Goal: Book appointment/travel/reservation

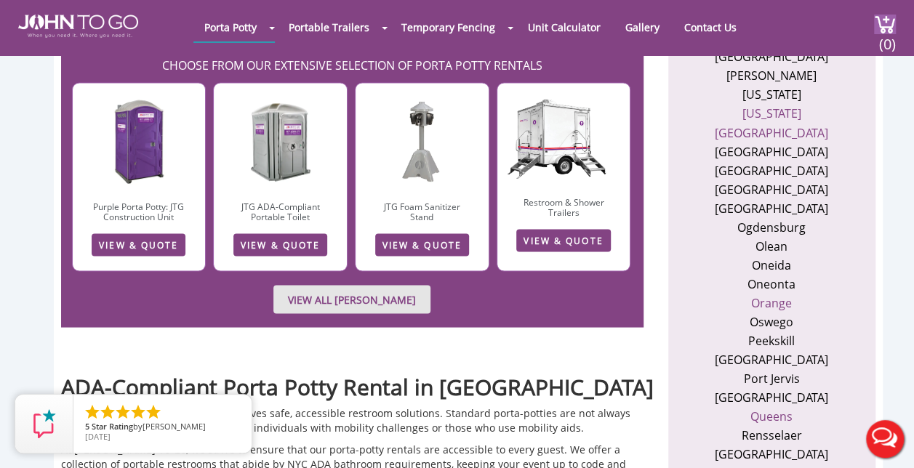
scroll to position [1238, 0]
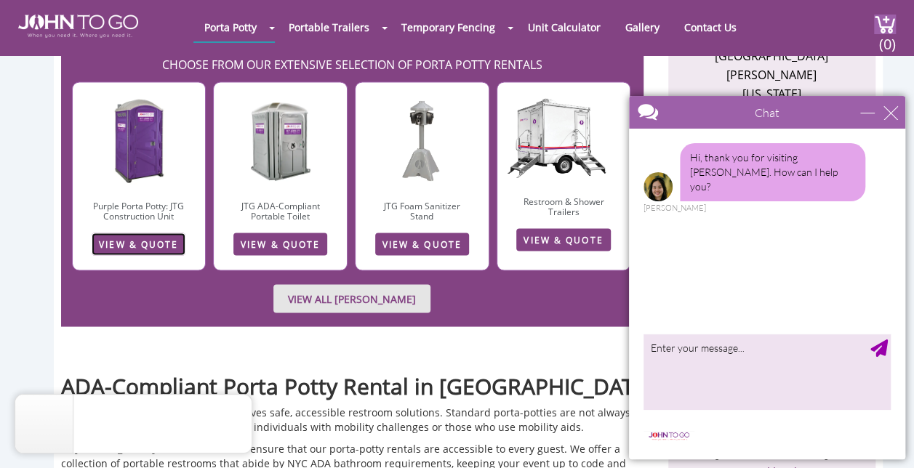
click at [157, 233] on link "VIEW & QUOTE" at bounding box center [139, 244] width 94 height 23
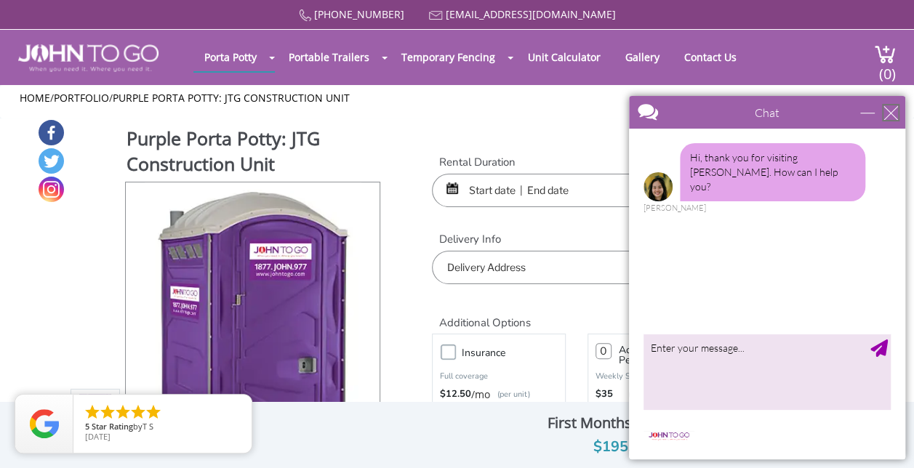
click at [893, 109] on div "close" at bounding box center [890, 112] width 15 height 15
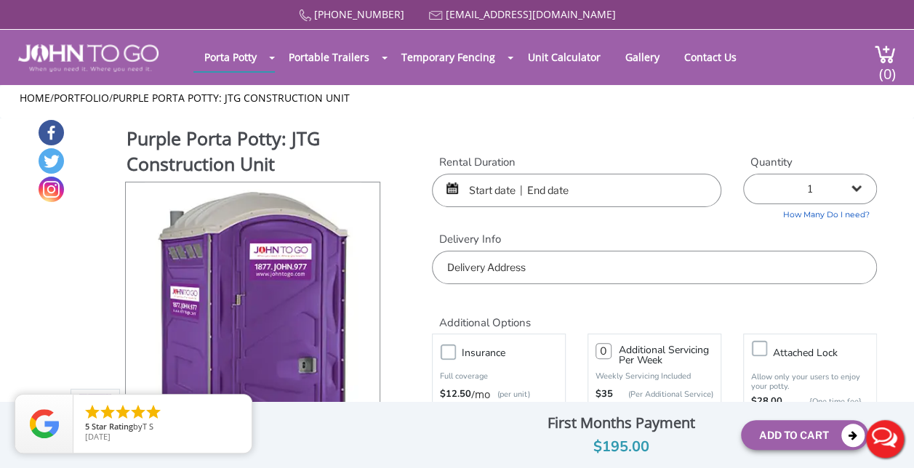
click at [494, 198] on input "text" at bounding box center [576, 190] width 289 height 33
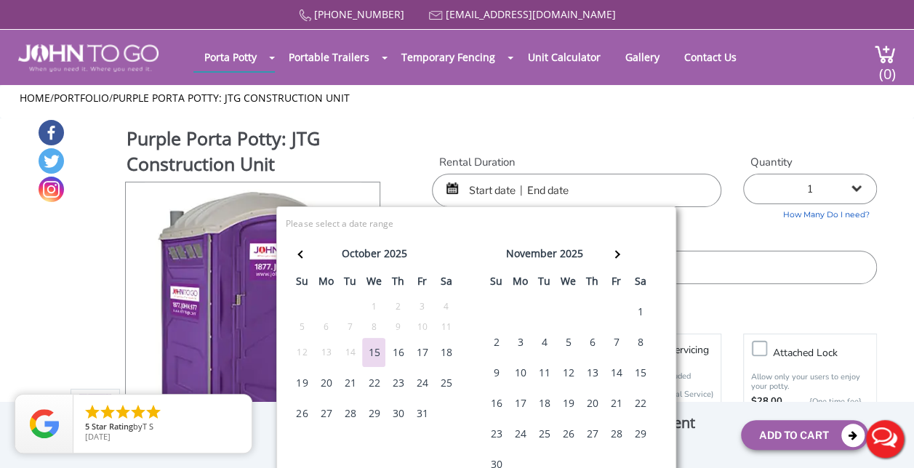
click at [377, 352] on div "15" at bounding box center [373, 352] width 23 height 29
click at [539, 190] on input "text" at bounding box center [576, 190] width 289 height 33
click at [369, 349] on div "15" at bounding box center [373, 352] width 23 height 29
type input "10/15/2025 to 10/15/2025"
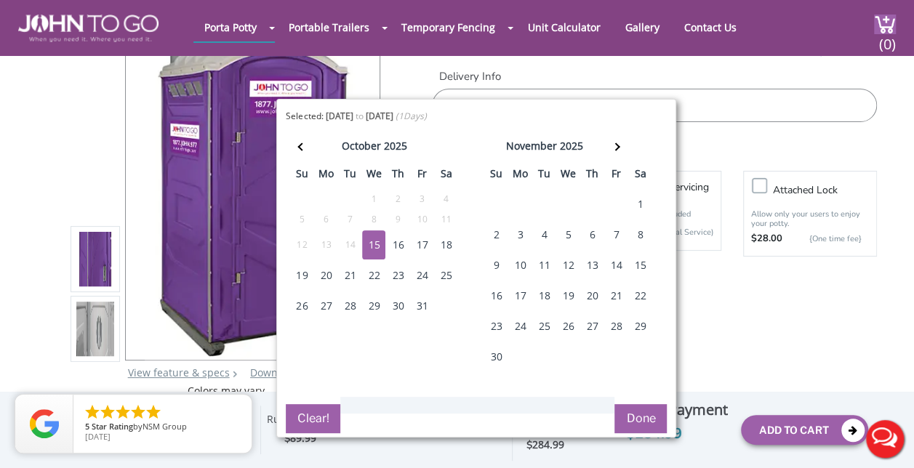
scroll to position [124, 0]
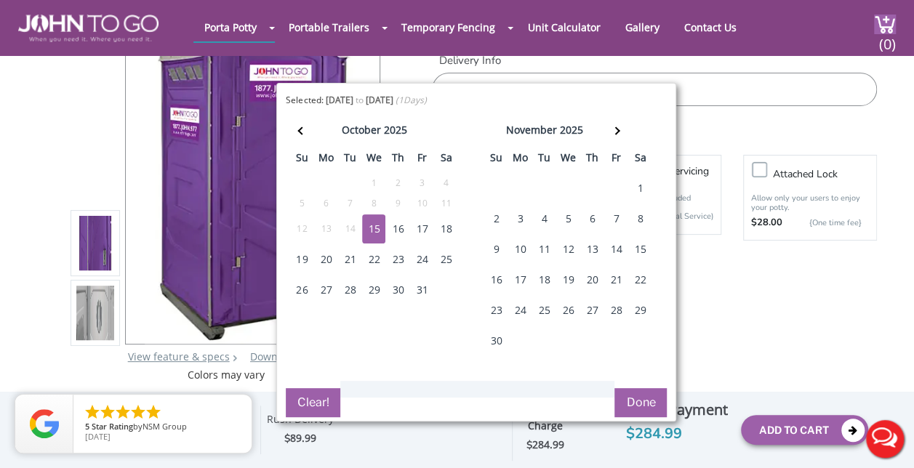
click at [649, 388] on button "Done" at bounding box center [640, 402] width 52 height 29
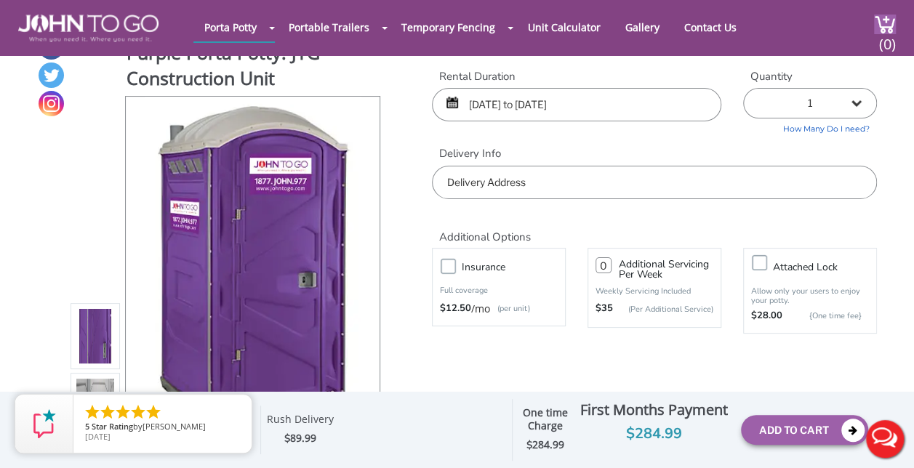
scroll to position [0, 0]
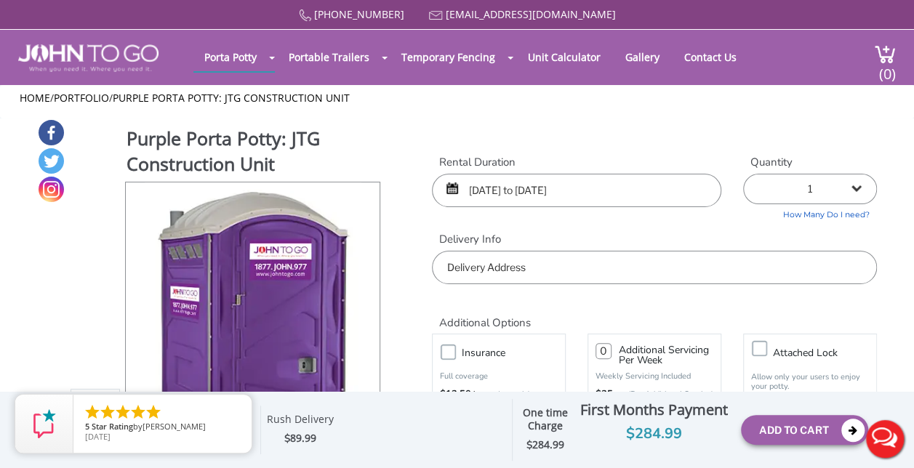
click at [508, 270] on input "text" at bounding box center [654, 267] width 445 height 33
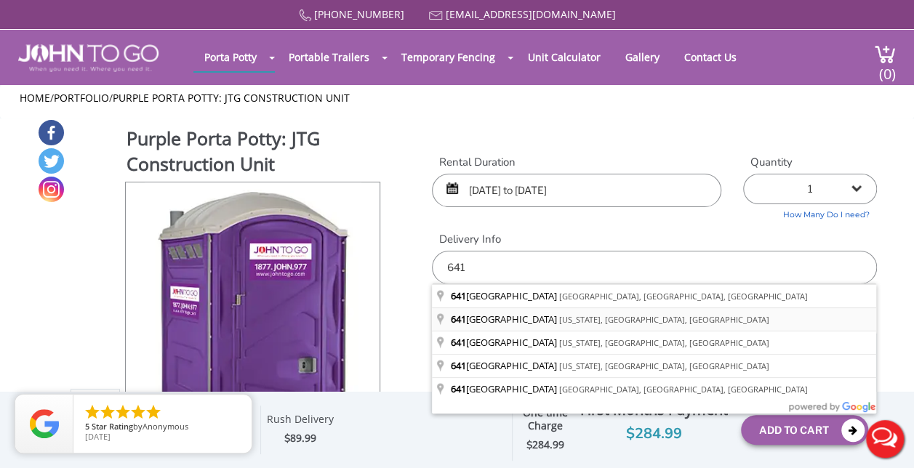
type input "641 Lexington Avenue, New York, NY, USA"
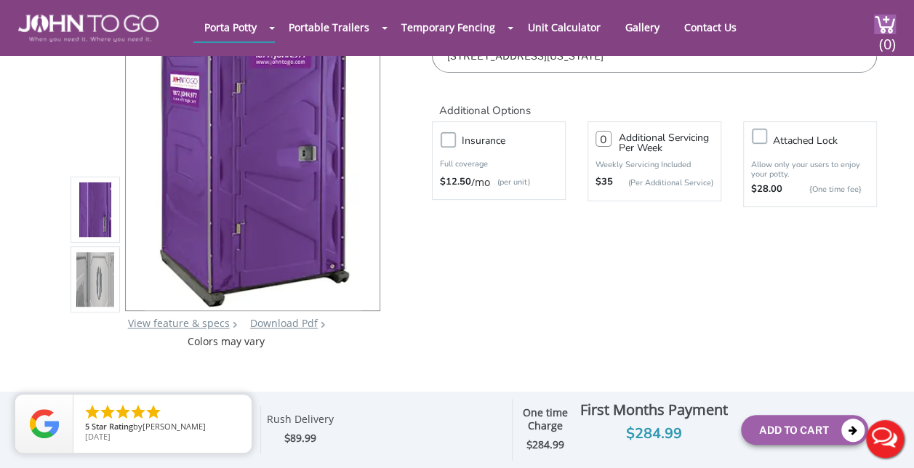
scroll to position [158, 0]
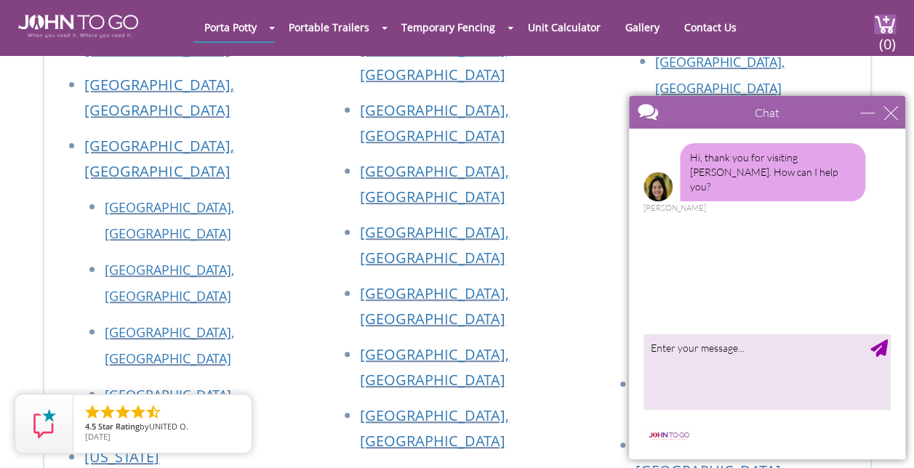
scroll to position [2856, 0]
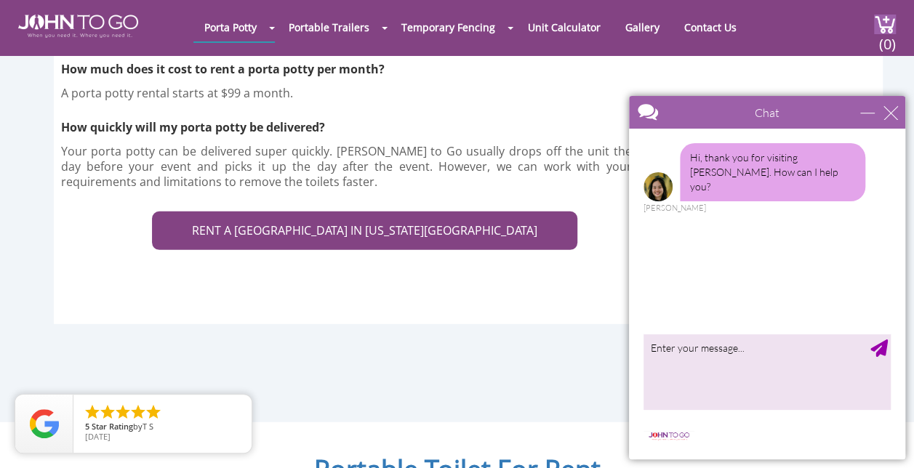
scroll to position [4756, 0]
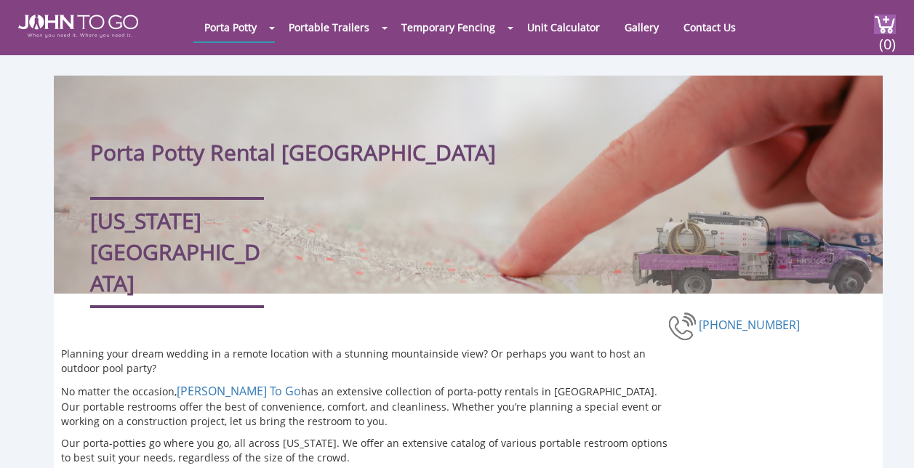
scroll to position [4052, 0]
